Goal: Task Accomplishment & Management: Complete application form

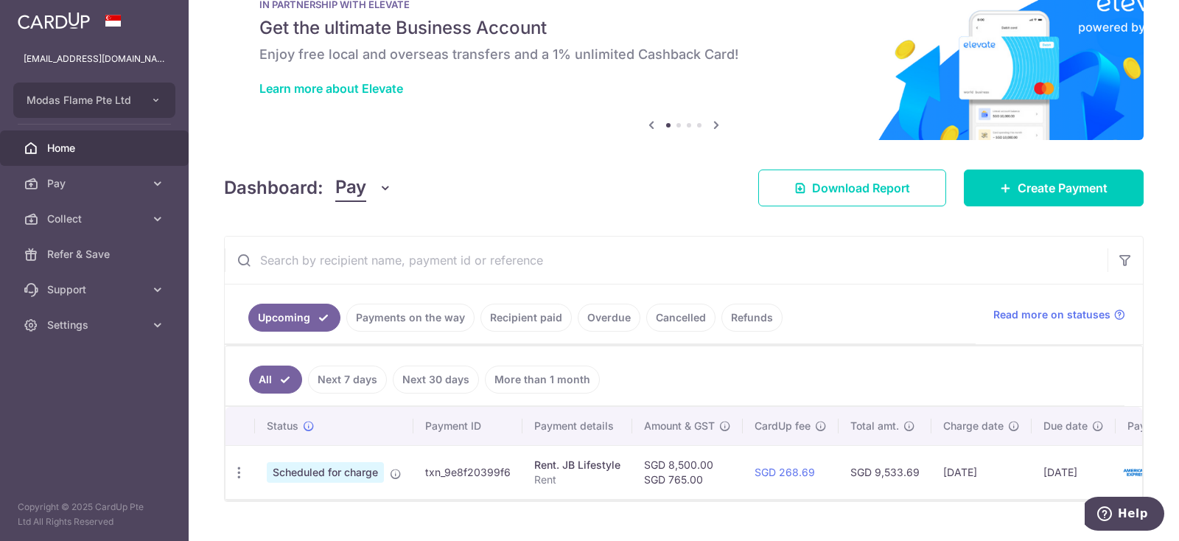
scroll to position [76, 0]
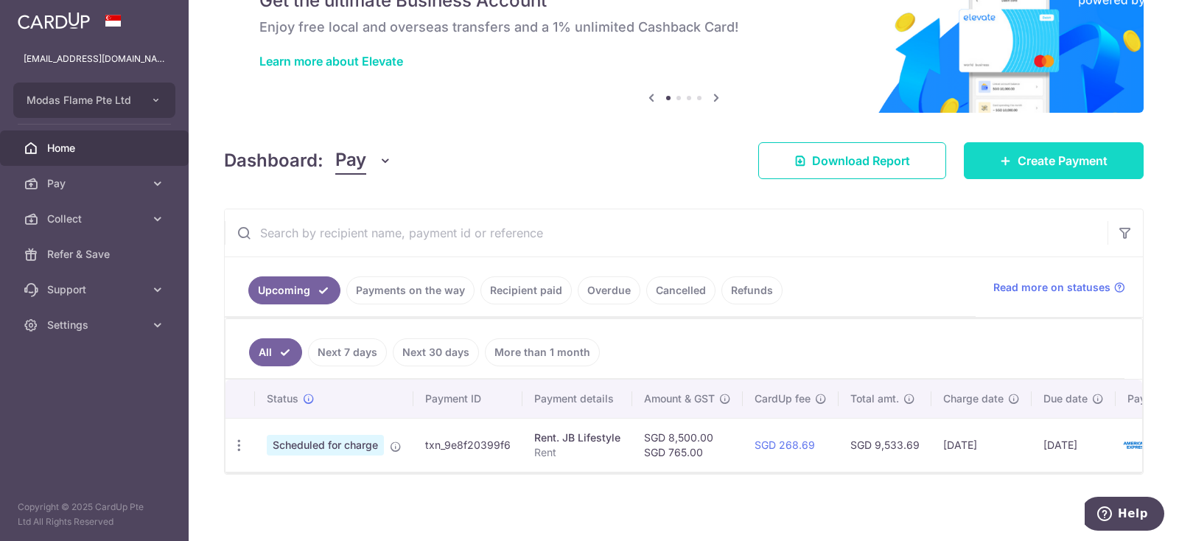
click at [1078, 165] on span "Create Payment" at bounding box center [1062, 161] width 90 height 18
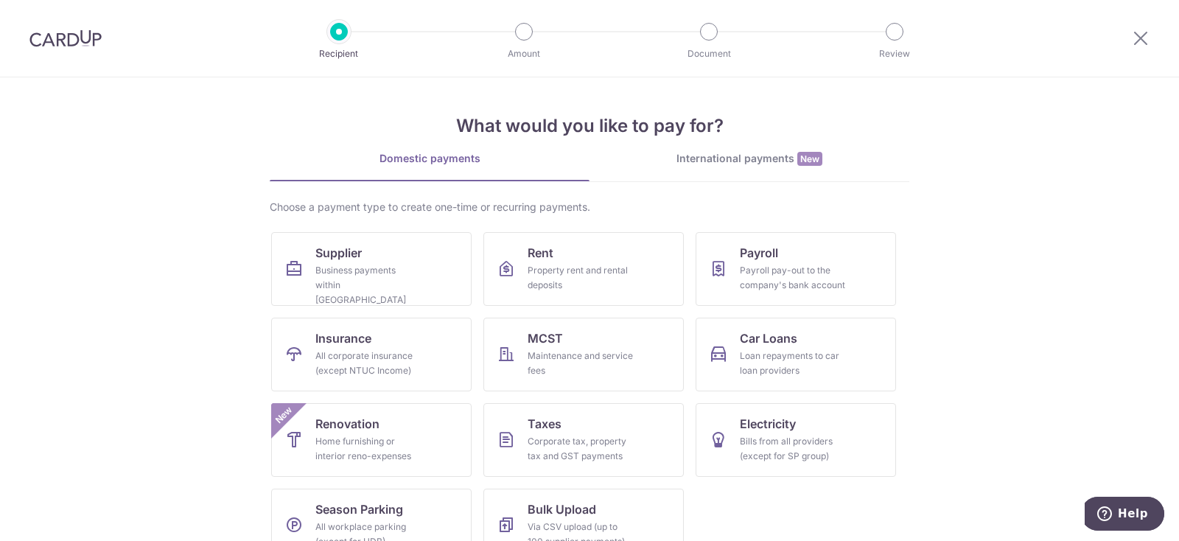
scroll to position [32, 0]
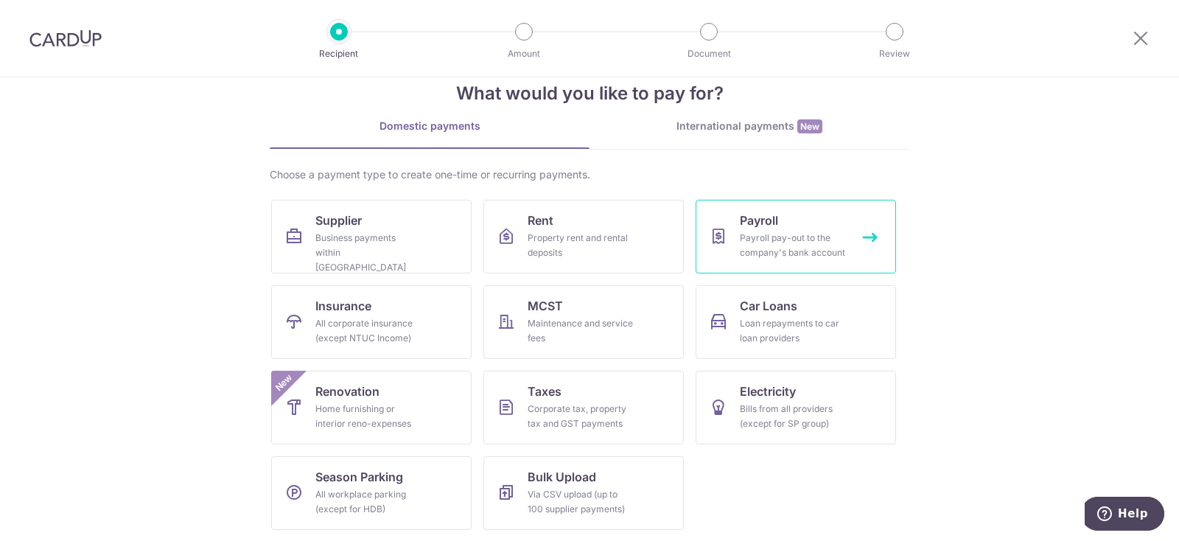
click at [787, 231] on div "Payroll pay-out to the company's bank account" at bounding box center [793, 245] width 106 height 29
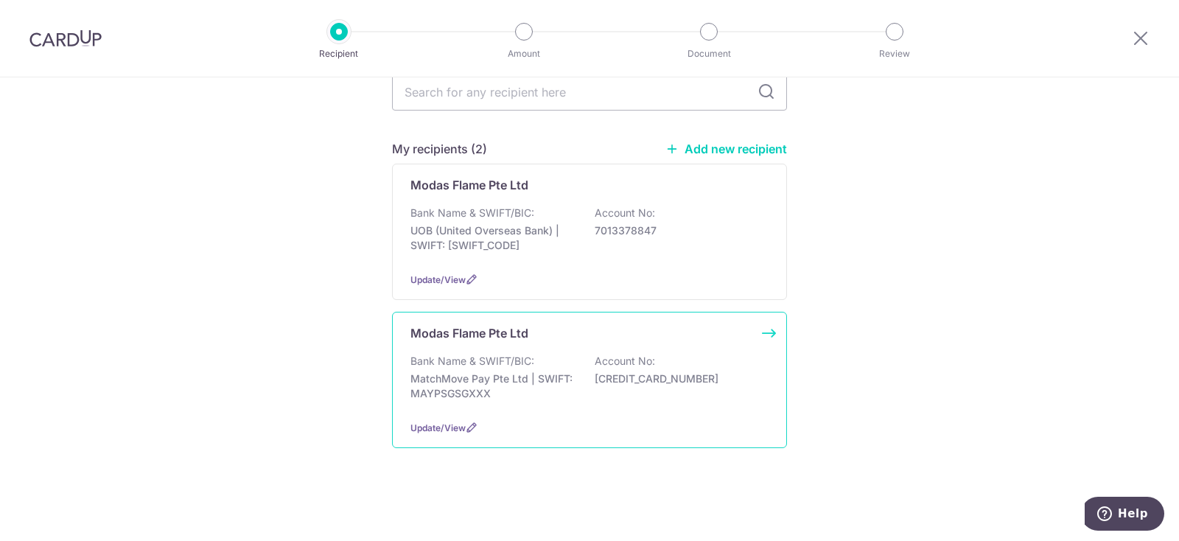
scroll to position [156, 0]
click at [597, 427] on div "Update/View" at bounding box center [589, 427] width 358 height 15
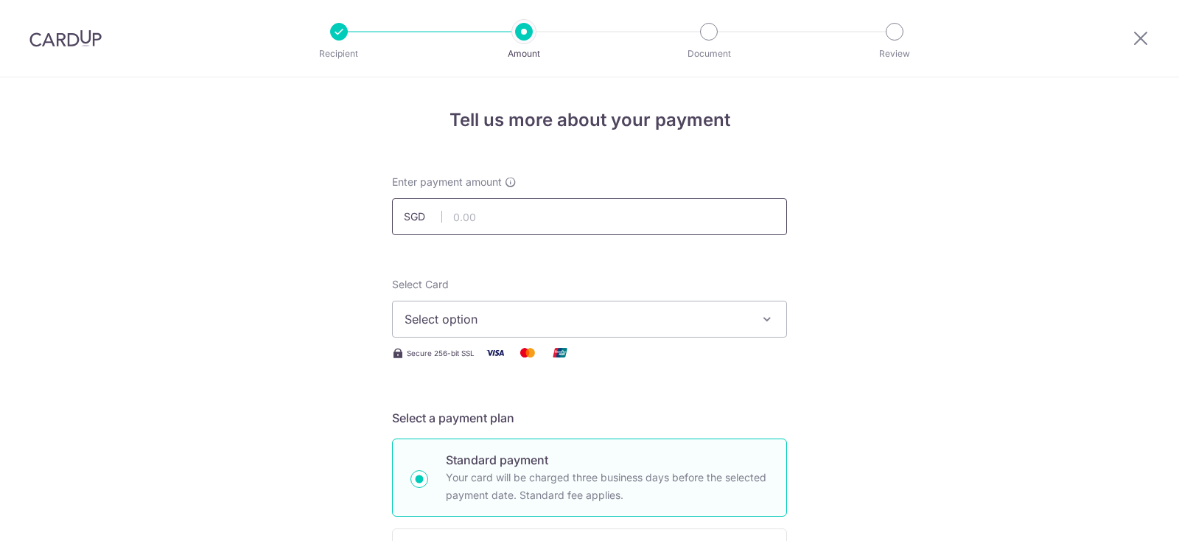
click at [620, 217] on input "text" at bounding box center [589, 216] width 395 height 37
type input "11,000.00"
click at [761, 315] on icon "button" at bounding box center [767, 319] width 15 height 15
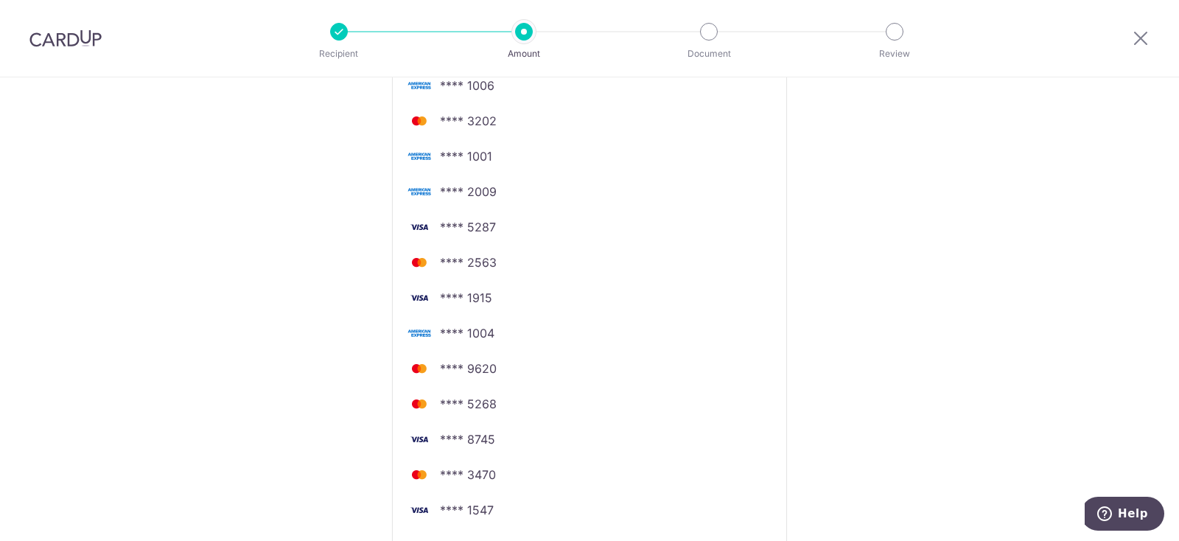
scroll to position [589, 0]
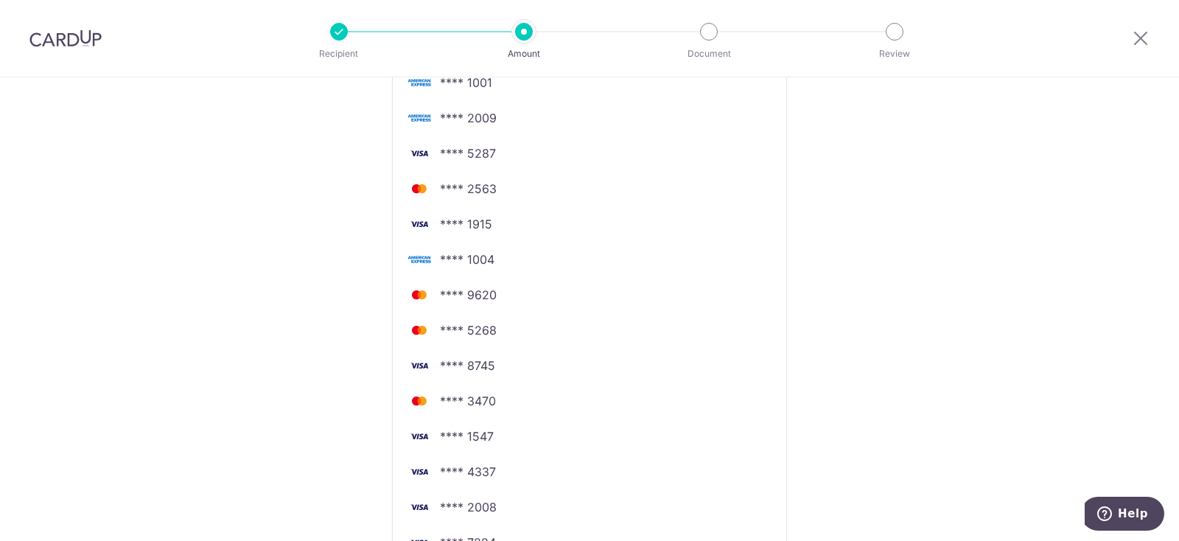
click at [994, 337] on div "Tell us more about your payment Enter payment amount SGD 11,000.00 11000.00 Sel…" at bounding box center [589, 196] width 1179 height 1417
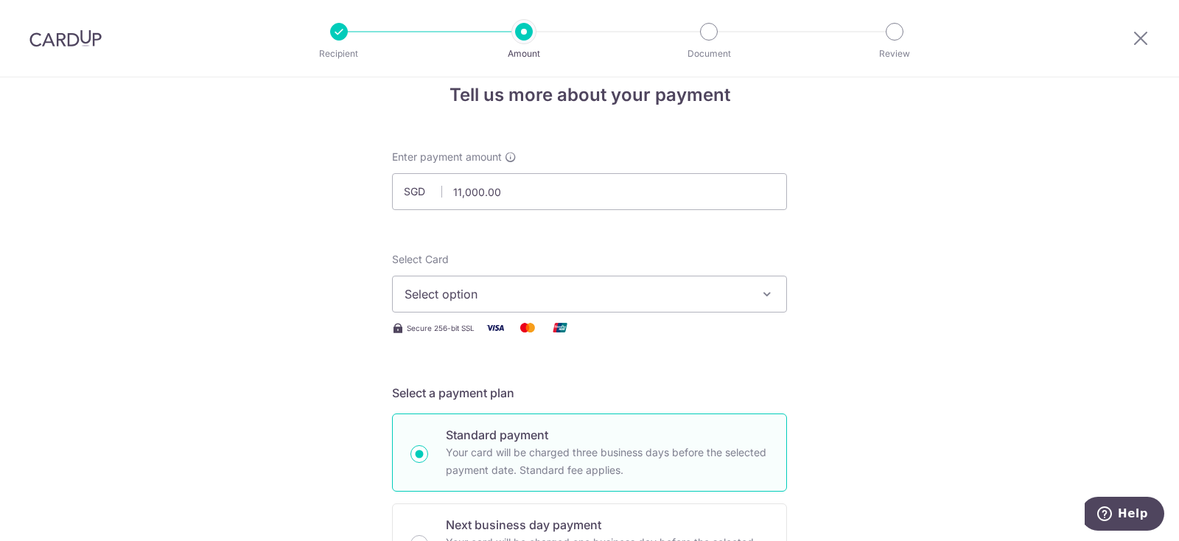
scroll to position [0, 0]
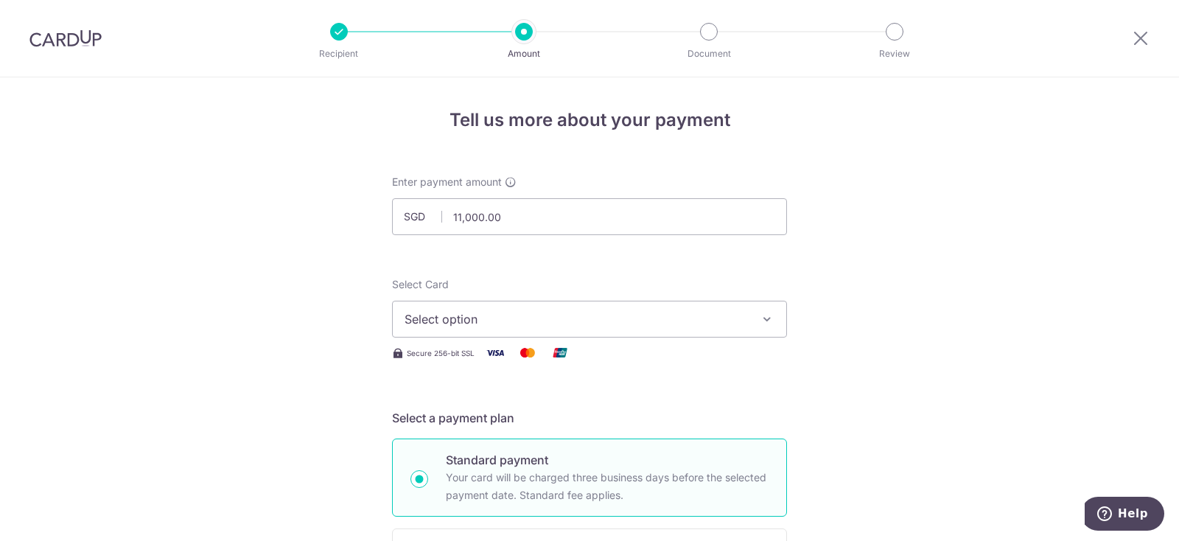
click at [751, 324] on button "Select option" at bounding box center [589, 319] width 395 height 37
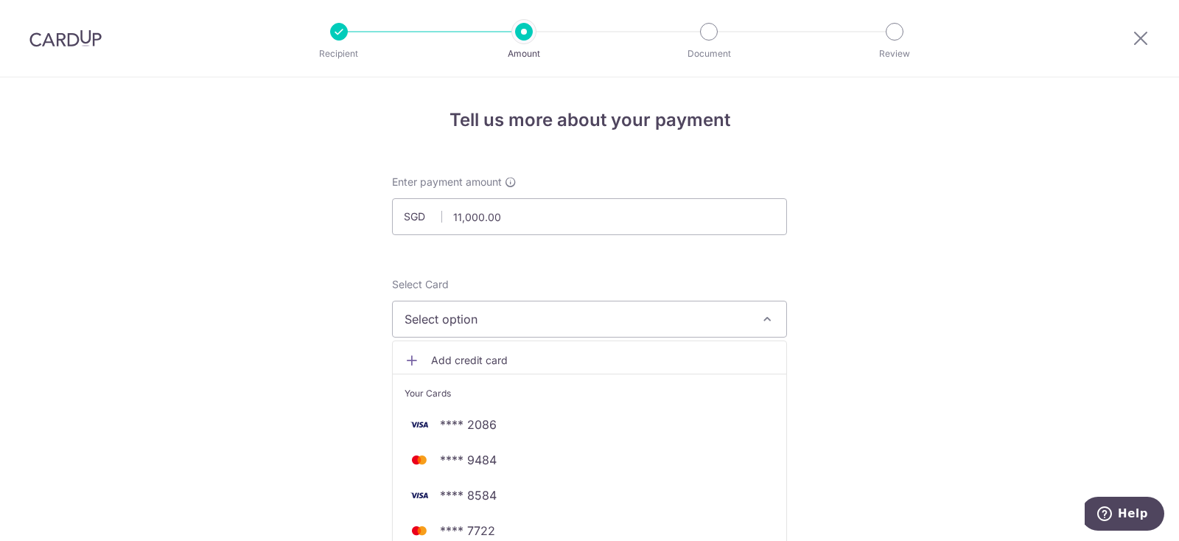
scroll to position [295, 0]
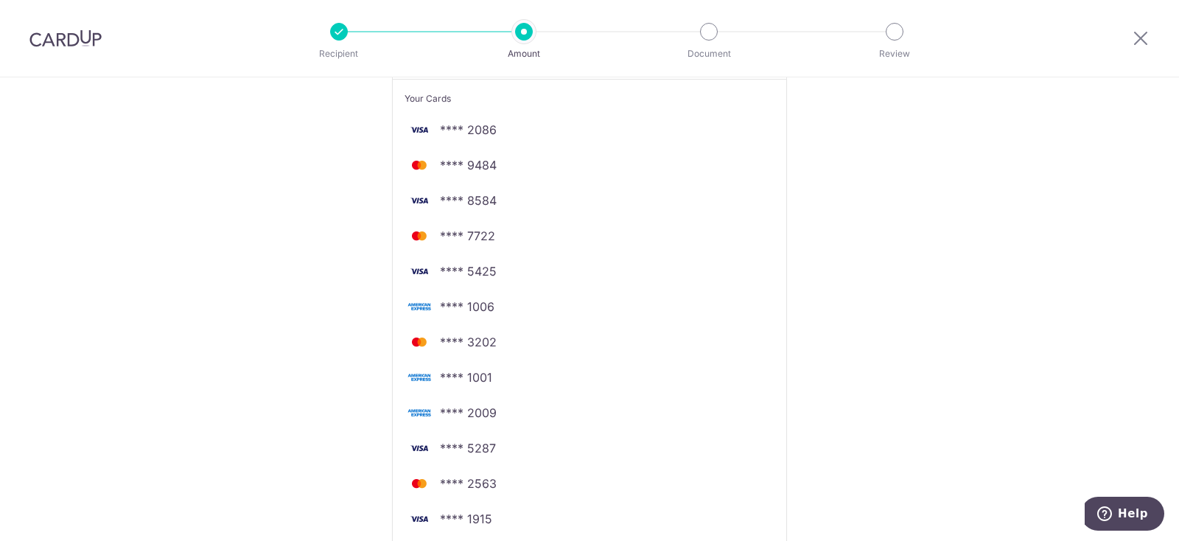
click at [1105, 285] on div "Tell us more about your payment Enter payment amount SGD 11,000.00 11000.00 Sel…" at bounding box center [589, 491] width 1179 height 1417
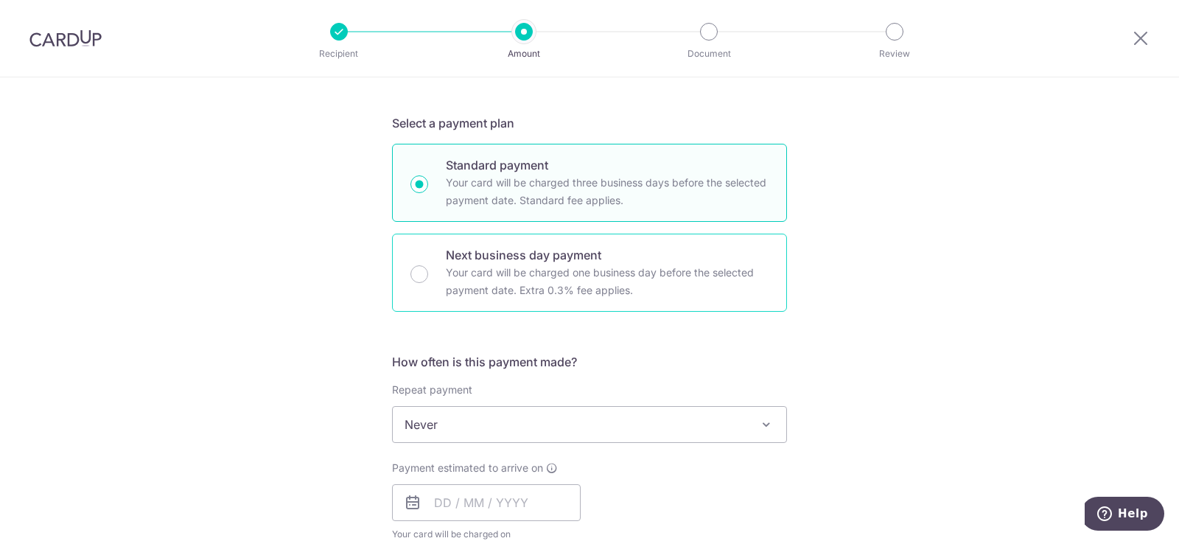
scroll to position [442, 0]
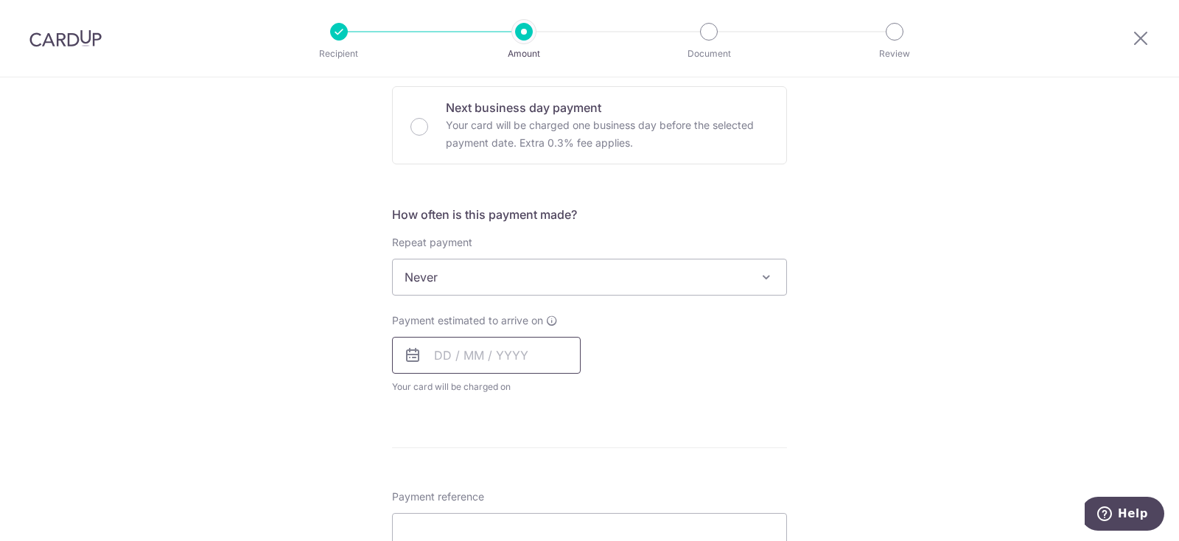
click at [511, 341] on input "text" at bounding box center [486, 355] width 189 height 37
click at [540, 511] on link "14" at bounding box center [540, 519] width 24 height 24
type input "[DATE]"
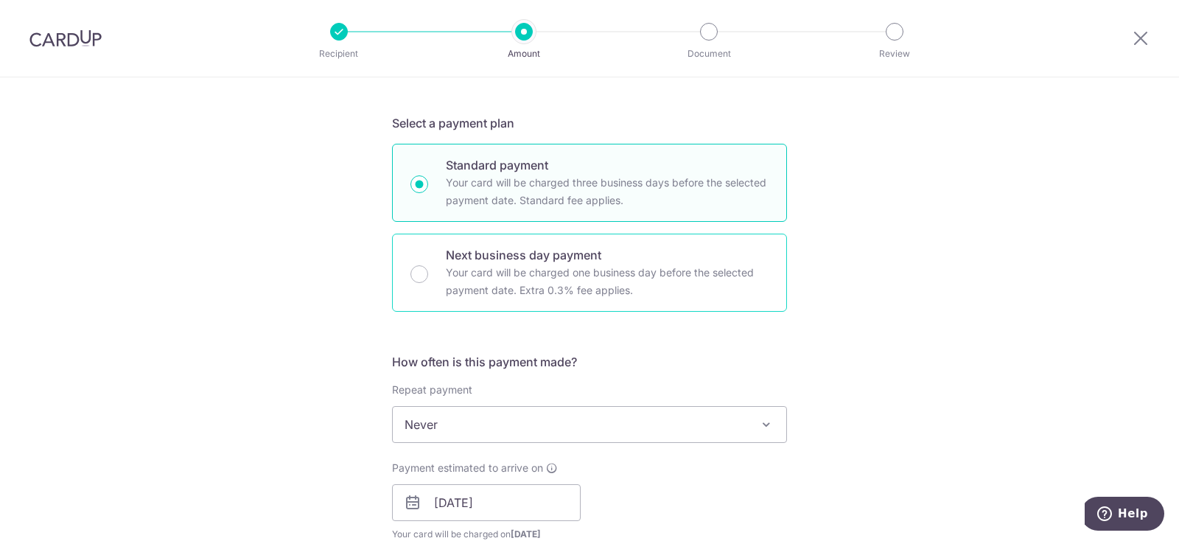
scroll to position [147, 0]
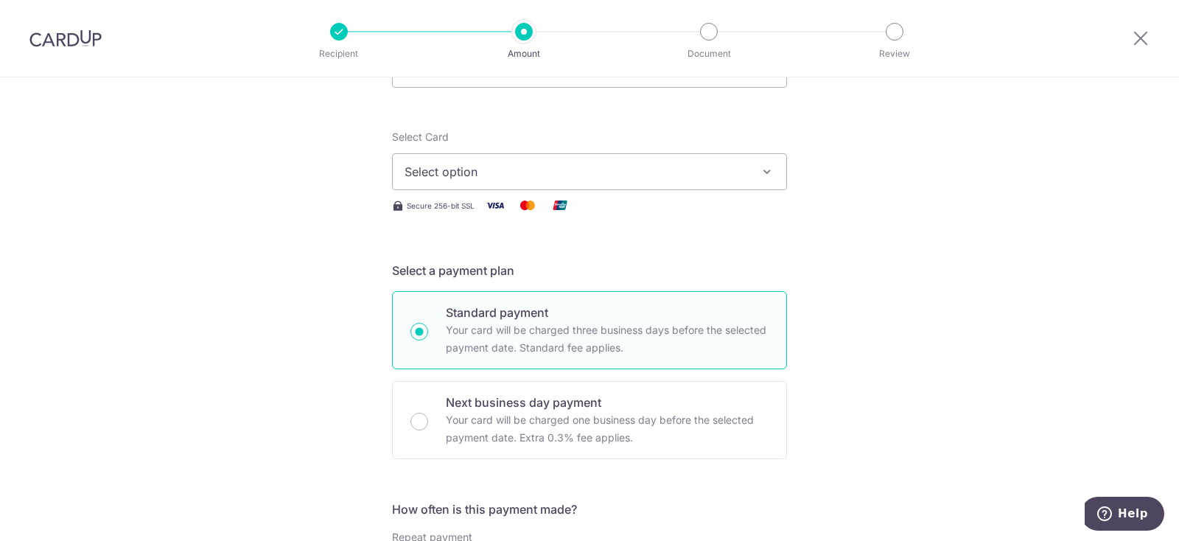
click at [632, 172] on span "Select option" at bounding box center [575, 172] width 343 height 18
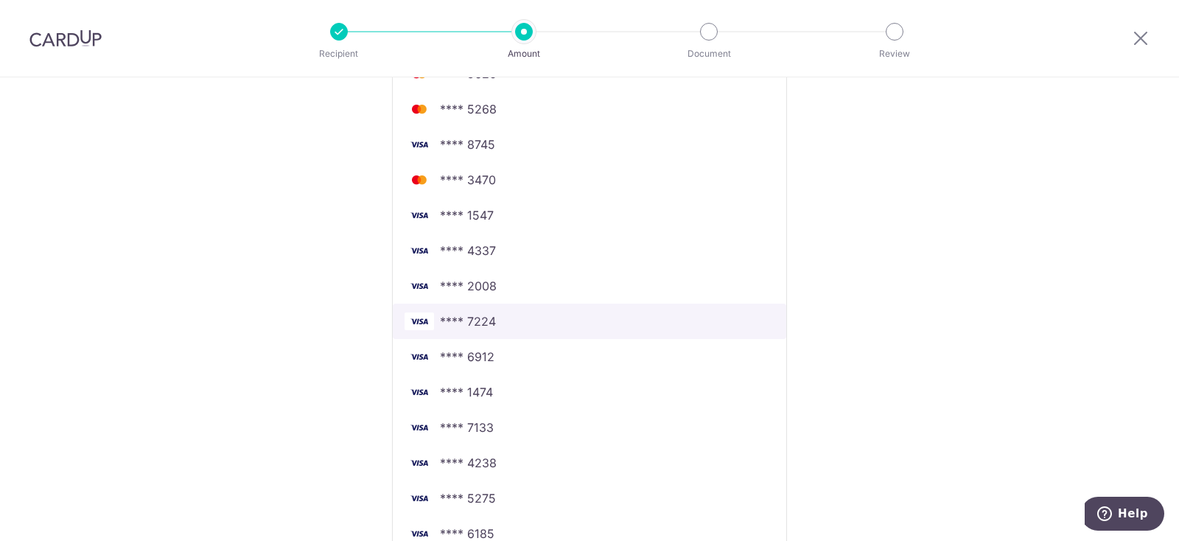
click at [522, 311] on link "**** 7224" at bounding box center [589, 321] width 393 height 35
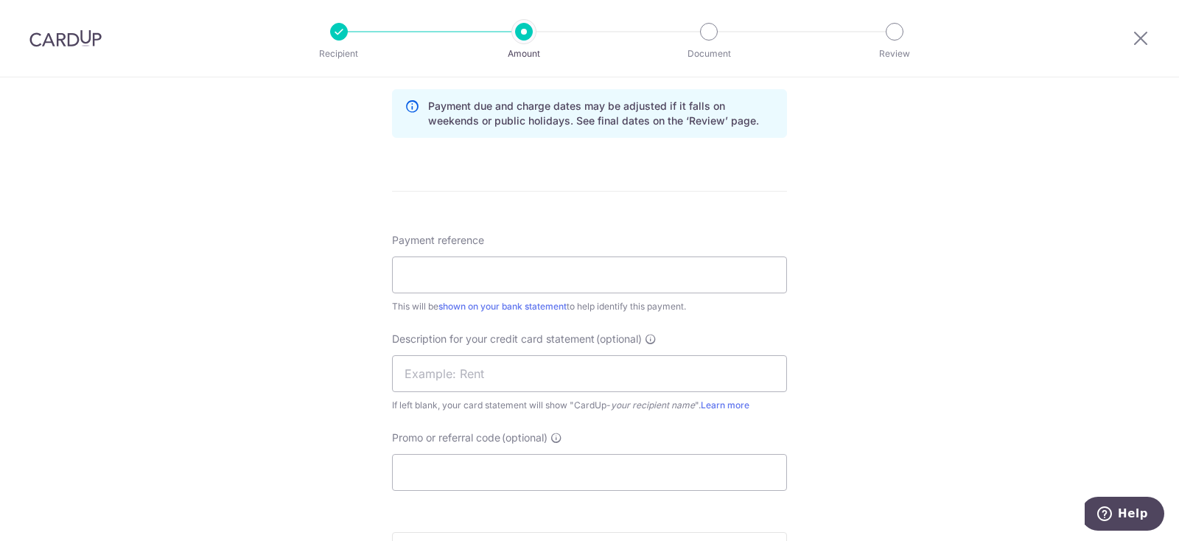
scroll to position [863, 0]
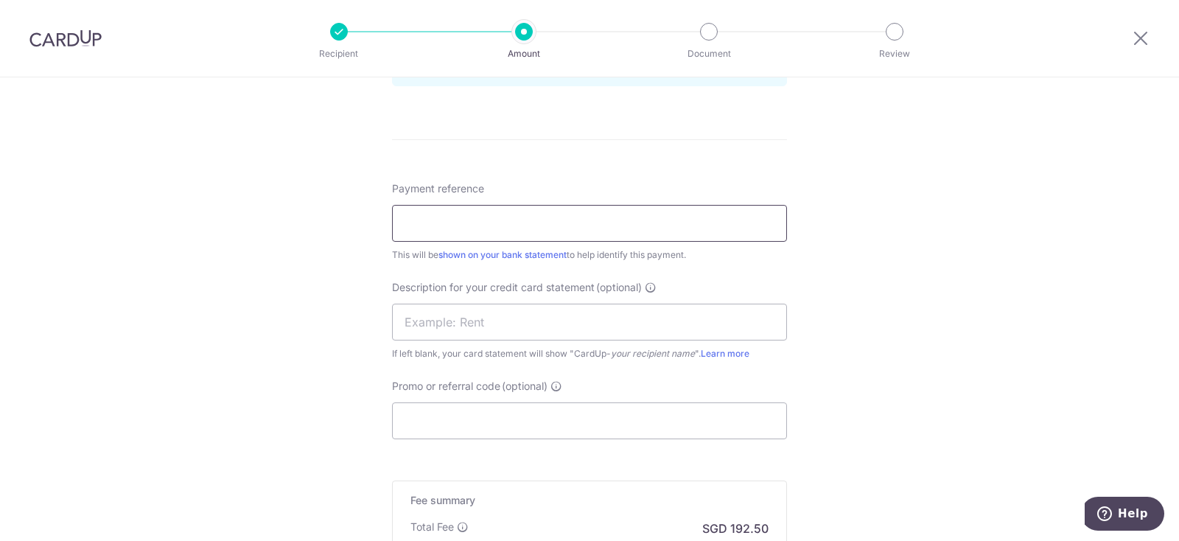
click at [514, 222] on input "Payment reference" at bounding box center [589, 223] width 395 height 37
type input "Payroll Modas"
click at [536, 318] on input "text" at bounding box center [589, 322] width 395 height 37
click at [536, 319] on input "text" at bounding box center [589, 322] width 395 height 37
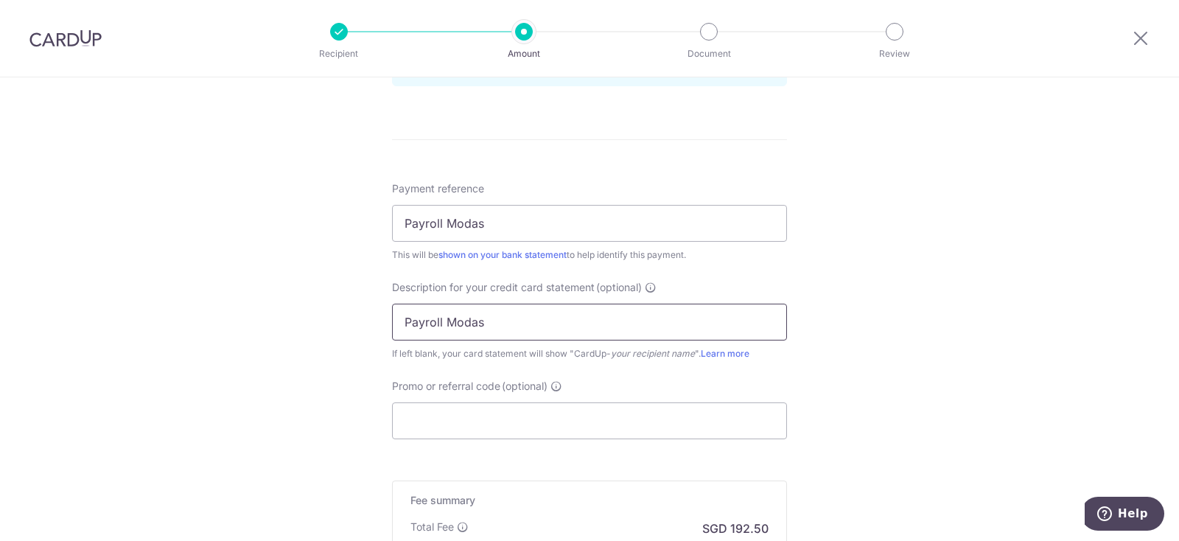
scroll to position [1065, 0]
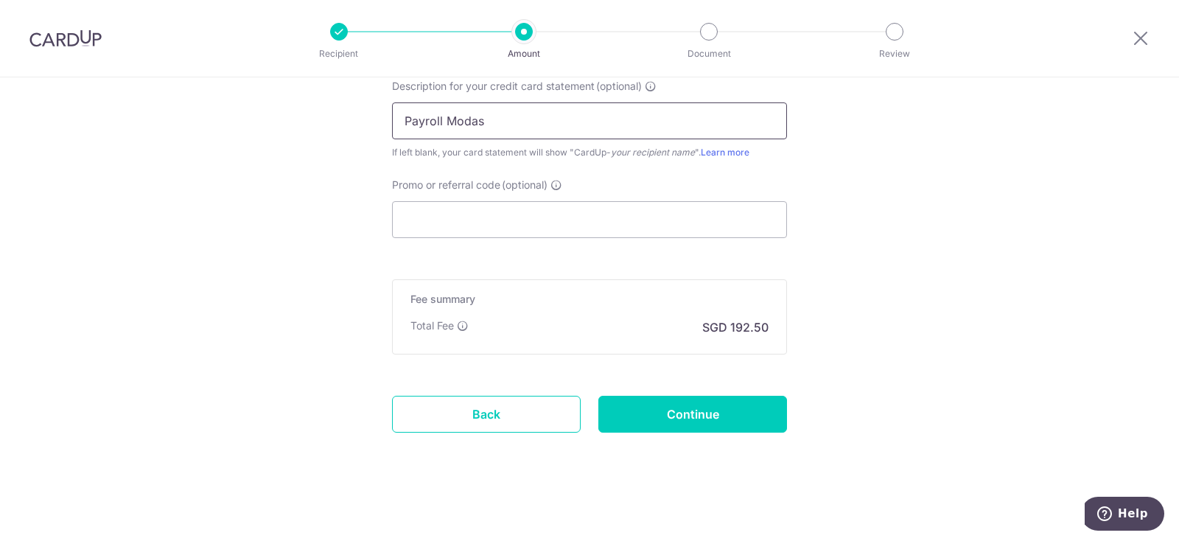
type input "Payroll Modas"
drag, startPoint x: 679, startPoint y: 393, endPoint x: 684, endPoint y: 399, distance: 8.0
click at [734, 410] on input "Continue" at bounding box center [692, 414] width 189 height 37
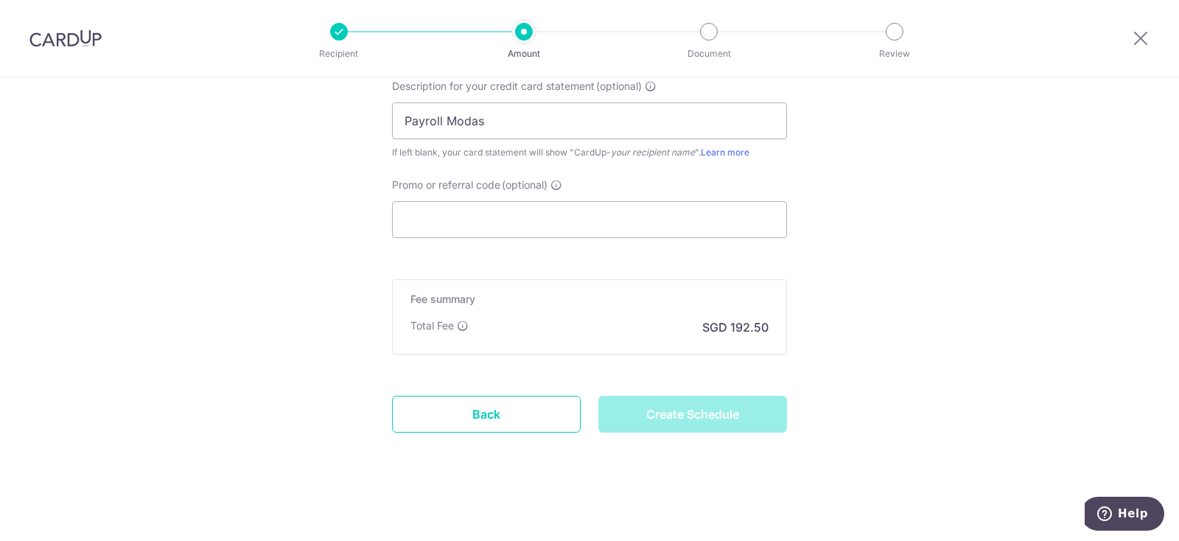
type input "Create Schedule"
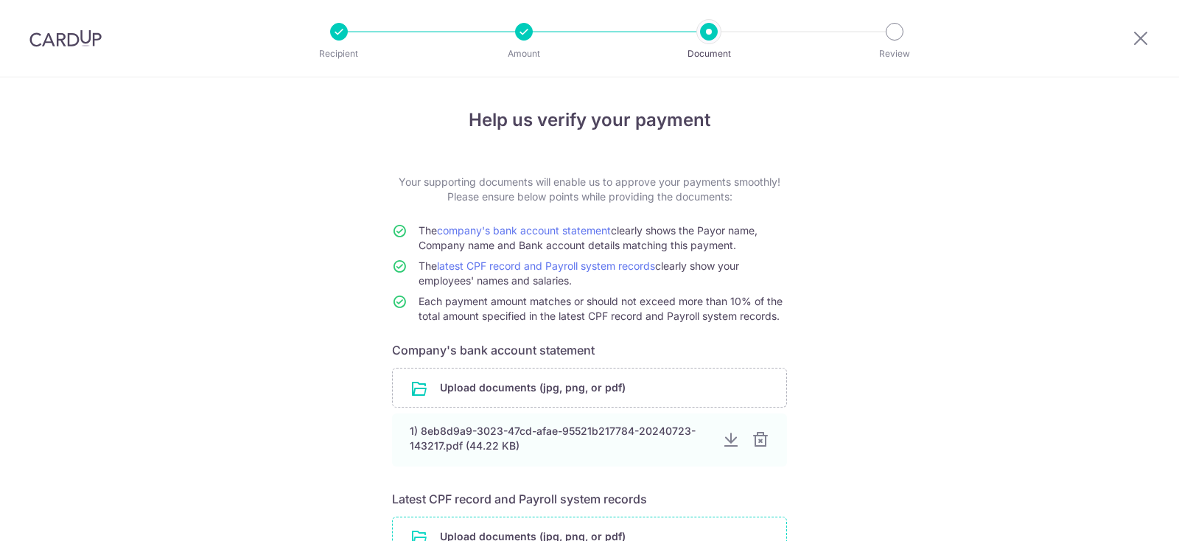
click at [487, 517] on input "file" at bounding box center [589, 536] width 393 height 38
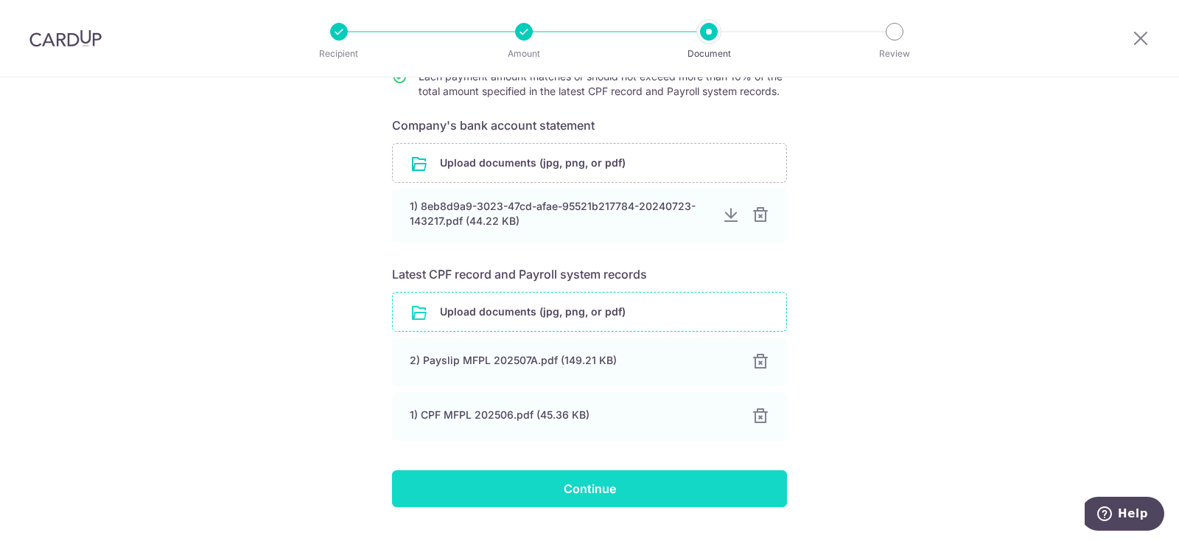
scroll to position [259, 0]
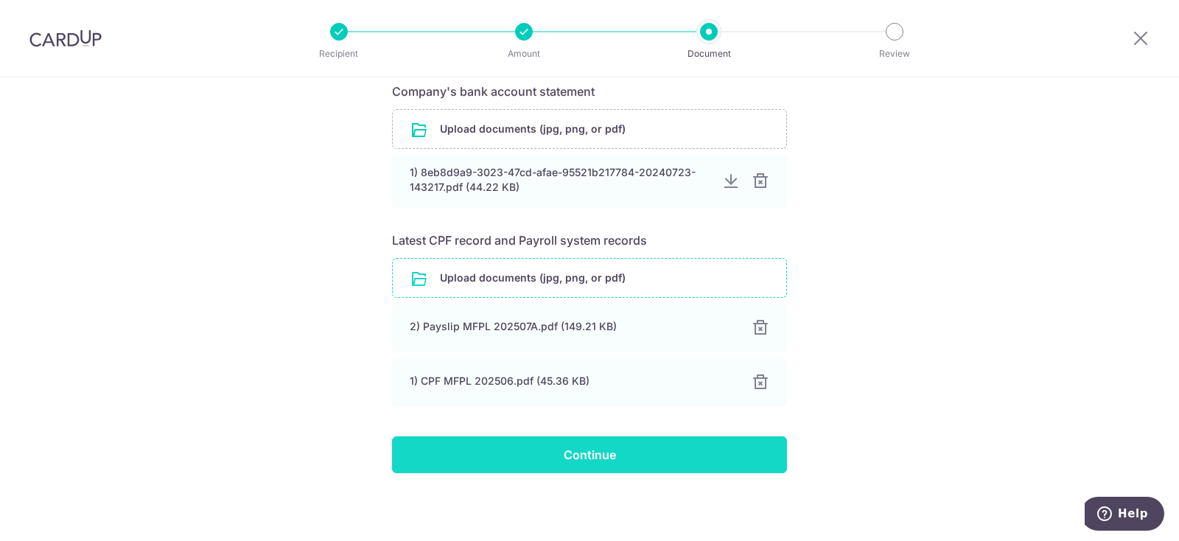
click at [709, 452] on input "Continue" at bounding box center [589, 454] width 395 height 37
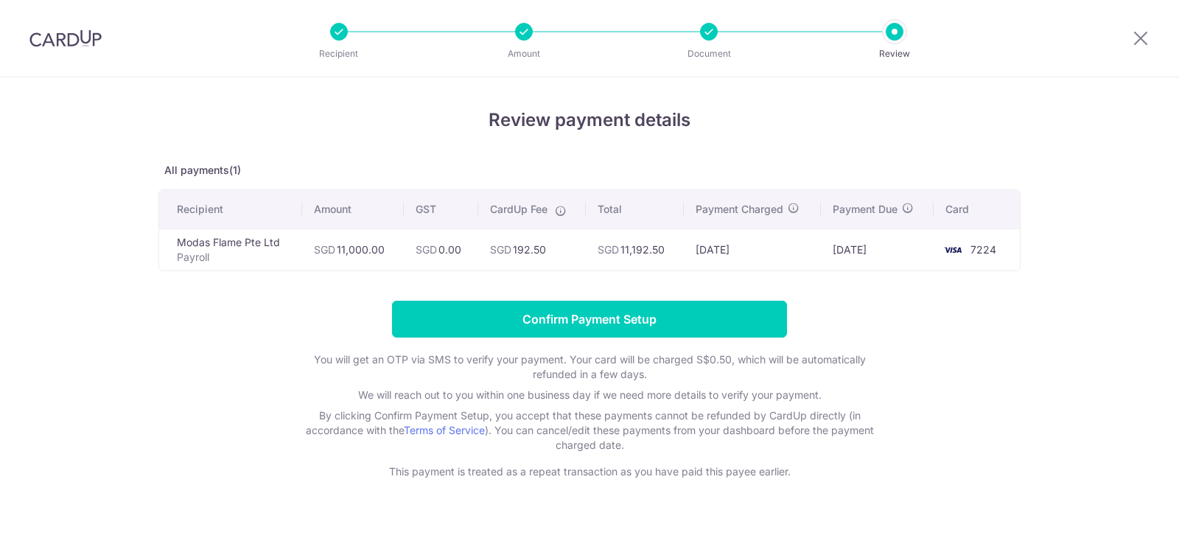
click at [624, 304] on input "Confirm Payment Setup" at bounding box center [589, 319] width 395 height 37
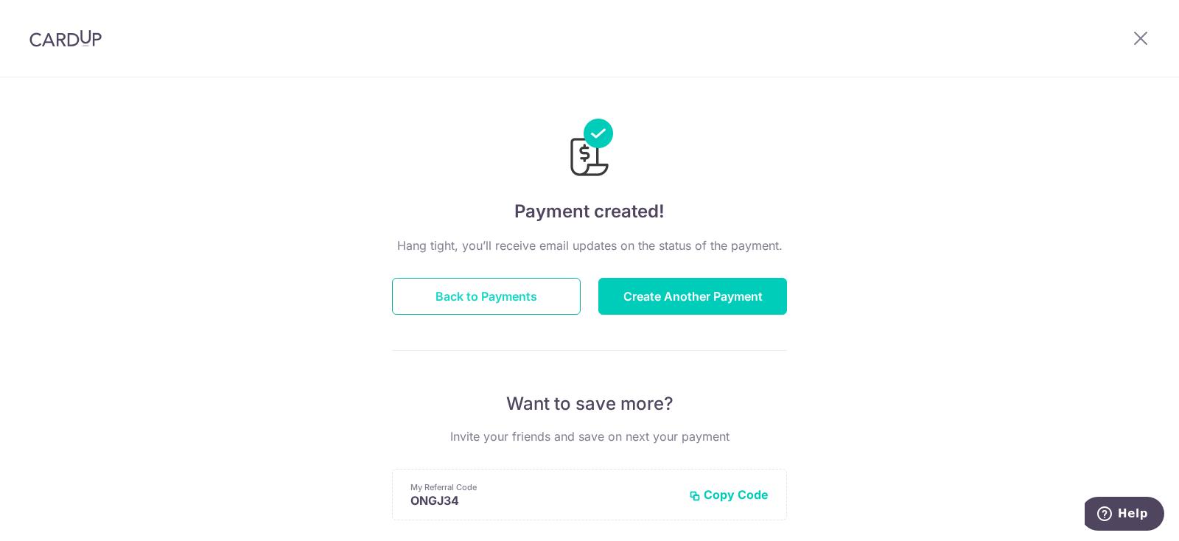
click at [519, 300] on button "Back to Payments" at bounding box center [486, 296] width 189 height 37
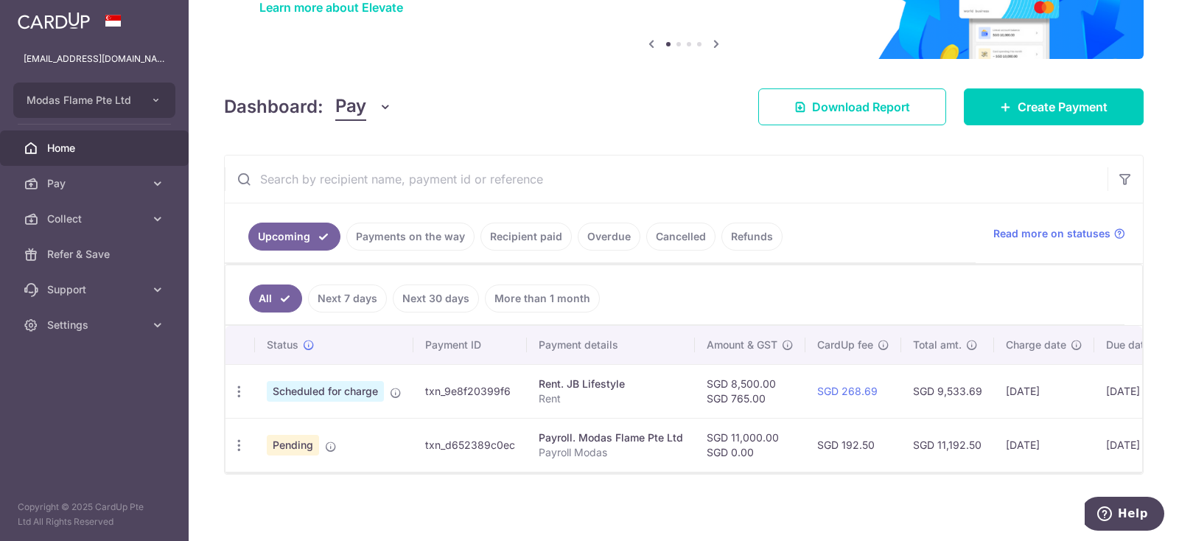
drag, startPoint x: 424, startPoint y: 440, endPoint x: 515, endPoint y: 435, distance: 90.8
click at [515, 435] on td "txn_d652389c0ec" at bounding box center [469, 445] width 113 height 54
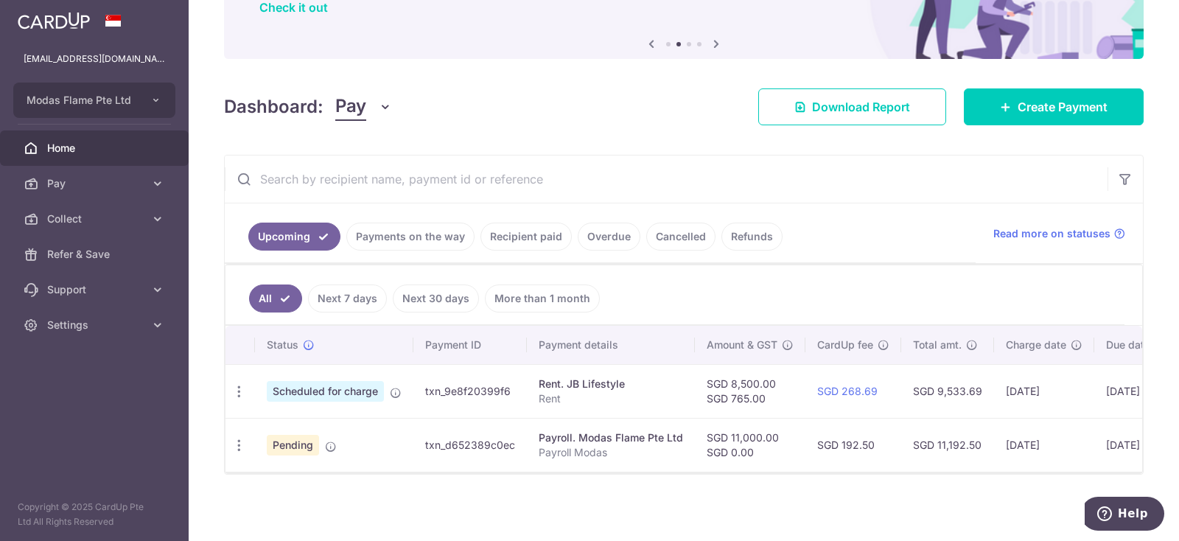
drag, startPoint x: 421, startPoint y: 446, endPoint x: 512, endPoint y: 442, distance: 91.4
click at [512, 442] on td "txn_d652389c0ec" at bounding box center [469, 445] width 113 height 54
copy td "txn_d652389c0ec"
